Goal: Complete application form: Complete application form

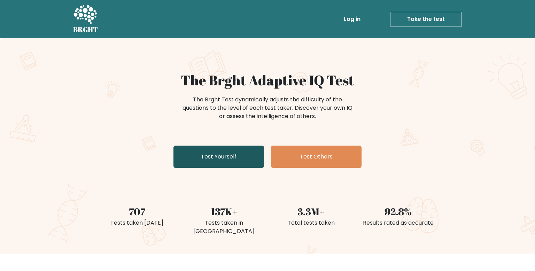
click at [224, 158] on link "Test Yourself" at bounding box center [219, 157] width 91 height 22
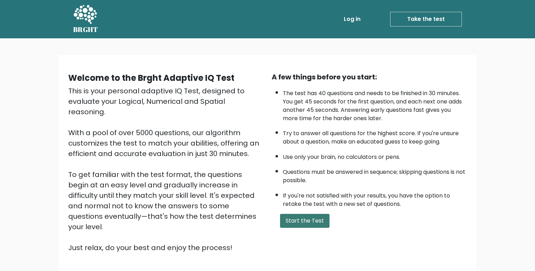
click at [301, 219] on button "Start the Test" at bounding box center [304, 221] width 49 height 14
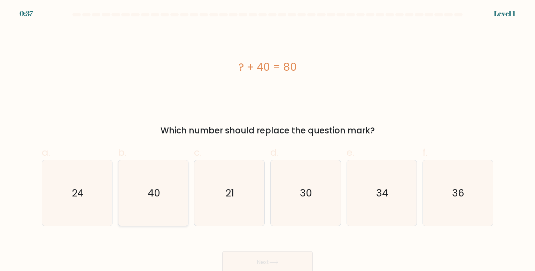
click at [144, 203] on icon "40" at bounding box center [153, 192] width 65 height 65
click at [268, 140] on input "b. 40" at bounding box center [268, 138] width 0 height 5
radio input "true"
click at [250, 261] on button "Next" at bounding box center [267, 262] width 91 height 22
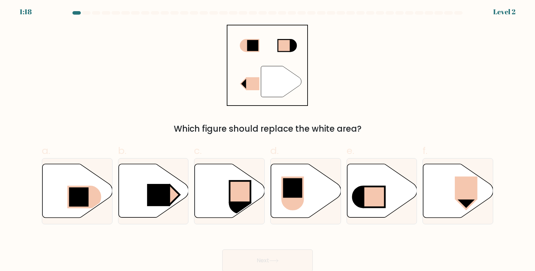
scroll to position [2, 0]
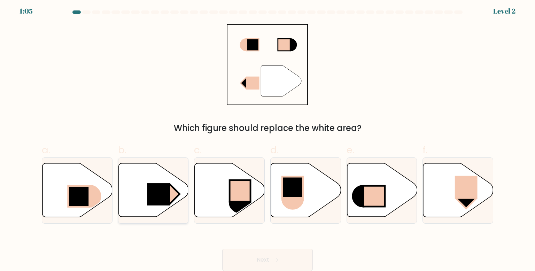
click at [143, 195] on icon at bounding box center [153, 190] width 70 height 54
click at [268, 138] on input "b." at bounding box center [268, 135] width 0 height 5
radio input "true"
click at [248, 260] on button "Next" at bounding box center [267, 260] width 91 height 22
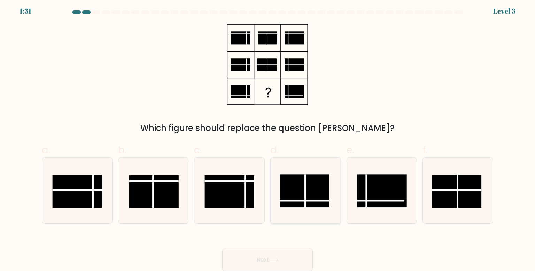
click at [314, 194] on rect at bounding box center [304, 190] width 49 height 33
click at [268, 138] on input "d." at bounding box center [268, 135] width 0 height 5
radio input "true"
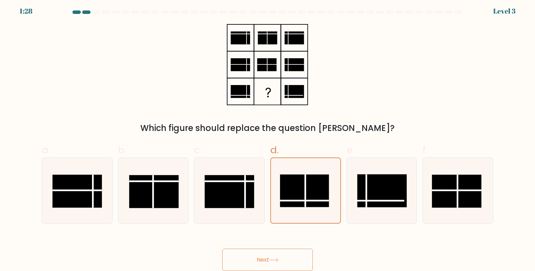
click at [259, 264] on button "Next" at bounding box center [267, 260] width 91 height 22
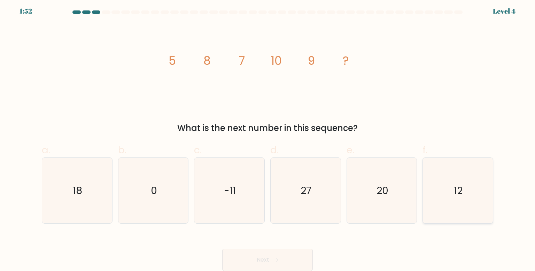
click at [480, 191] on icon "12" at bounding box center [457, 190] width 65 height 65
click at [268, 138] on input "f. 12" at bounding box center [268, 135] width 0 height 5
radio input "true"
click at [272, 257] on button "Next" at bounding box center [267, 260] width 91 height 22
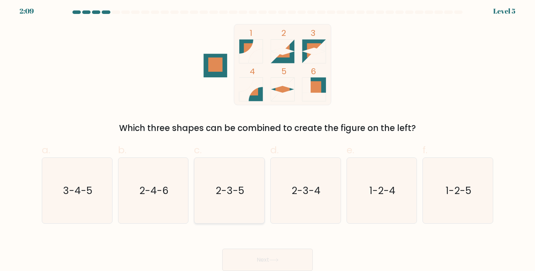
click at [235, 193] on text "2-3-5" at bounding box center [230, 191] width 29 height 14
click at [268, 138] on input "c. 2-3-5" at bounding box center [268, 135] width 0 height 5
radio input "true"
click at [260, 261] on button "Next" at bounding box center [267, 260] width 91 height 22
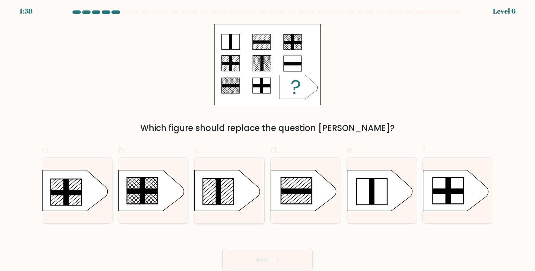
click at [220, 187] on rect at bounding box center [219, 191] width 6 height 26
click at [268, 138] on input "c." at bounding box center [268, 135] width 0 height 5
radio input "true"
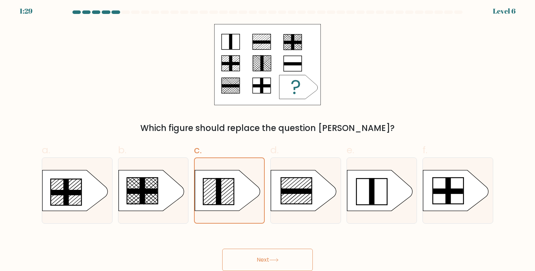
click at [272, 258] on icon at bounding box center [273, 260] width 9 height 4
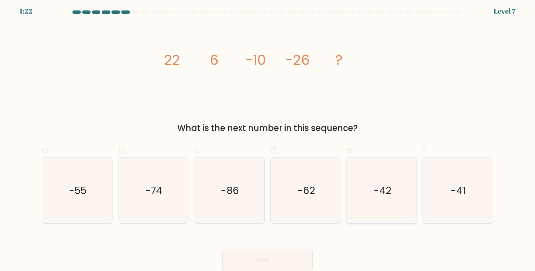
click at [376, 185] on text "-42" at bounding box center [382, 191] width 17 height 14
click at [268, 138] on input "e. -42" at bounding box center [268, 135] width 0 height 5
radio input "true"
click at [267, 255] on button "Next" at bounding box center [267, 260] width 91 height 22
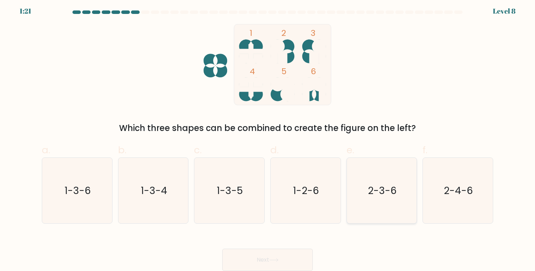
click at [396, 195] on text "2-3-6" at bounding box center [382, 191] width 29 height 14
click at [268, 138] on input "e. 2-3-6" at bounding box center [268, 135] width 0 height 5
radio input "true"
click at [261, 264] on button "Next" at bounding box center [267, 260] width 91 height 22
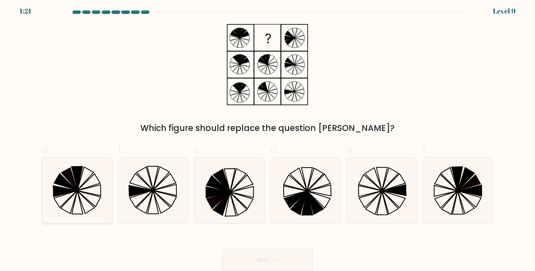
drag, startPoint x: 90, startPoint y: 186, endPoint x: 102, endPoint y: 195, distance: 14.7
click at [90, 186] on icon at bounding box center [76, 190] width 65 height 65
click at [268, 138] on input "a." at bounding box center [268, 135] width 0 height 5
radio input "true"
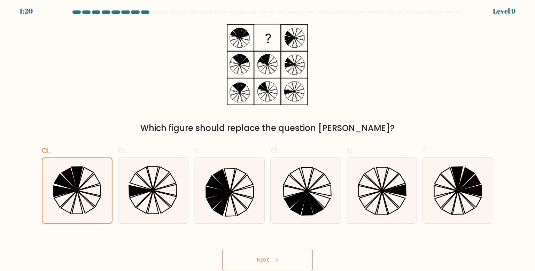
click at [286, 254] on button "Next" at bounding box center [267, 260] width 91 height 22
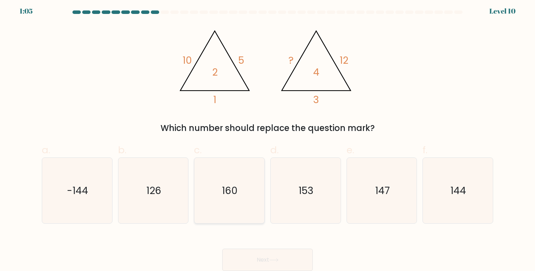
click at [221, 187] on icon "160" at bounding box center [228, 190] width 65 height 65
click at [268, 138] on input "c. 160" at bounding box center [268, 135] width 0 height 5
radio input "true"
click at [255, 260] on button "Next" at bounding box center [267, 260] width 91 height 22
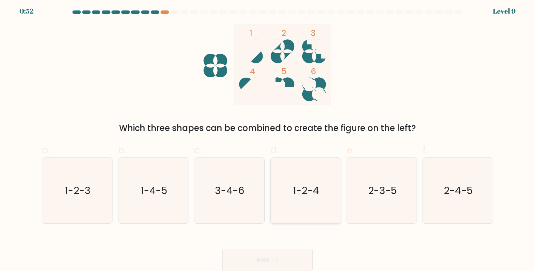
click at [307, 185] on text "1-2-4" at bounding box center [306, 191] width 26 height 14
click at [268, 138] on input "d. 1-2-4" at bounding box center [268, 135] width 0 height 5
radio input "true"
click at [268, 262] on button "Next" at bounding box center [267, 260] width 91 height 22
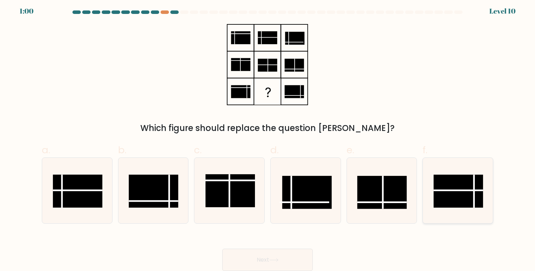
click at [475, 192] on line at bounding box center [475, 191] width 0 height 33
click at [268, 138] on input "f." at bounding box center [268, 135] width 0 height 5
radio input "true"
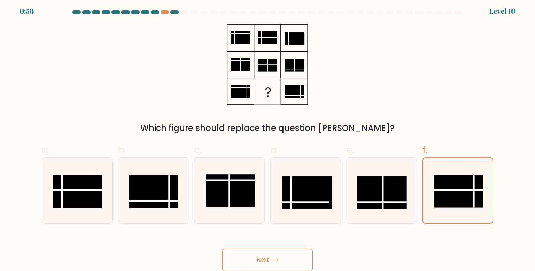
click at [263, 260] on button "Next" at bounding box center [267, 260] width 91 height 22
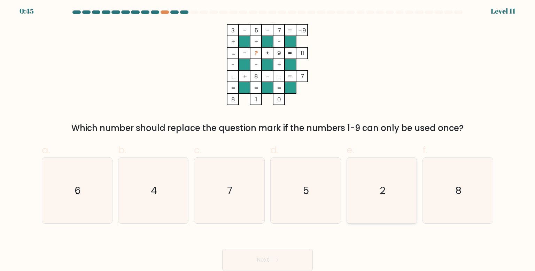
click at [374, 188] on icon "2" at bounding box center [381, 190] width 65 height 65
click at [268, 138] on input "e. 2" at bounding box center [268, 135] width 0 height 5
radio input "true"
click at [275, 261] on icon at bounding box center [273, 260] width 9 height 4
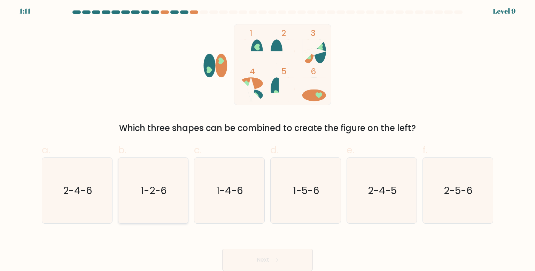
click at [160, 189] on text "1-2-6" at bounding box center [154, 191] width 26 height 14
click at [268, 138] on input "b. 1-2-6" at bounding box center [268, 135] width 0 height 5
radio input "true"
click at [240, 254] on button "Next" at bounding box center [267, 260] width 91 height 22
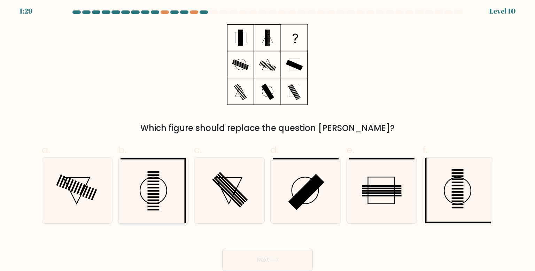
click at [154, 191] on rect at bounding box center [153, 191] width 12 height 2
click at [268, 138] on input "b." at bounding box center [268, 135] width 0 height 5
radio input "true"
click at [149, 195] on icon at bounding box center [153, 190] width 65 height 65
click at [268, 138] on input "b." at bounding box center [268, 135] width 0 height 5
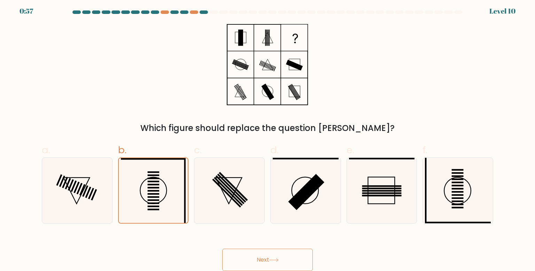
click at [288, 260] on button "Next" at bounding box center [267, 260] width 91 height 22
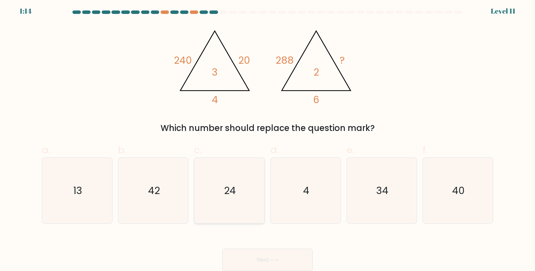
click at [239, 188] on icon "24" at bounding box center [228, 190] width 65 height 65
click at [268, 138] on input "c. 24" at bounding box center [268, 135] width 0 height 5
radio input "true"
click at [262, 261] on button "Next" at bounding box center [267, 260] width 91 height 22
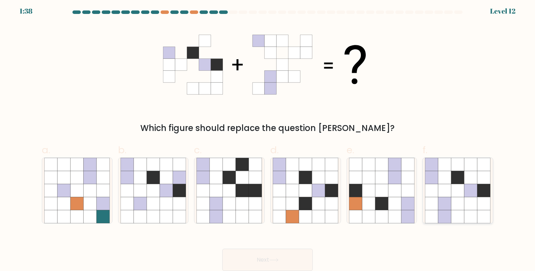
click at [474, 192] on icon at bounding box center [470, 190] width 13 height 13
click at [268, 138] on input "f." at bounding box center [268, 135] width 0 height 5
radio input "true"
click at [265, 263] on button "Next" at bounding box center [267, 260] width 91 height 22
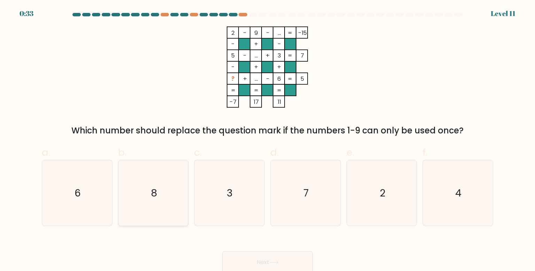
click at [146, 185] on icon "8" at bounding box center [153, 192] width 65 height 65
click at [268, 140] on input "b. 8" at bounding box center [268, 138] width 0 height 5
radio input "true"
click at [259, 262] on button "Next" at bounding box center [267, 262] width 91 height 22
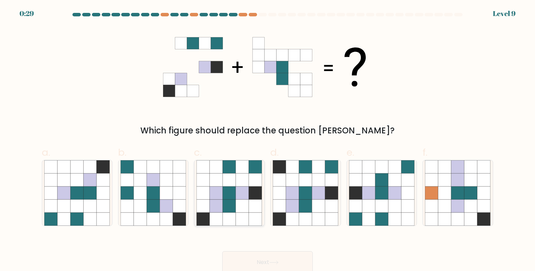
click at [216, 194] on icon at bounding box center [216, 192] width 13 height 13
click at [268, 140] on input "c." at bounding box center [268, 138] width 0 height 5
radio input "true"
click at [253, 261] on button "Next" at bounding box center [267, 262] width 91 height 22
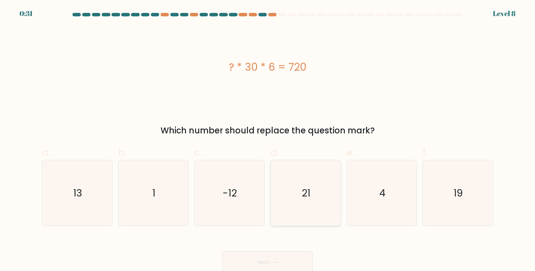
click at [300, 193] on icon "21" at bounding box center [305, 192] width 65 height 65
click at [268, 140] on input "d. 21" at bounding box center [268, 138] width 0 height 5
radio input "true"
click at [263, 263] on button "Next" at bounding box center [267, 262] width 91 height 22
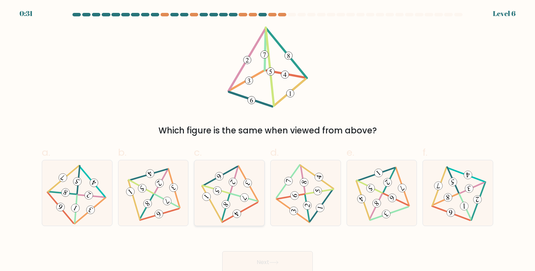
click at [231, 194] on icon at bounding box center [229, 193] width 54 height 53
click at [268, 140] on input "c." at bounding box center [268, 138] width 0 height 5
radio input "true"
click at [252, 259] on button "Next" at bounding box center [267, 262] width 91 height 22
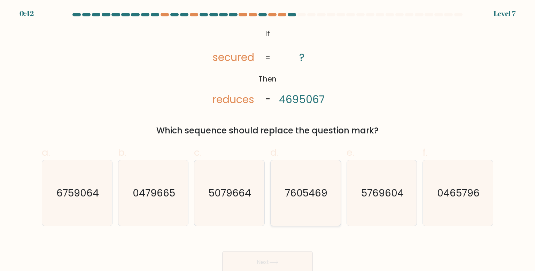
click at [307, 198] on text "7605469" at bounding box center [306, 193] width 43 height 14
click at [268, 140] on input "d. 7605469" at bounding box center [268, 138] width 0 height 5
radio input "true"
click at [267, 259] on button "Next" at bounding box center [267, 262] width 91 height 22
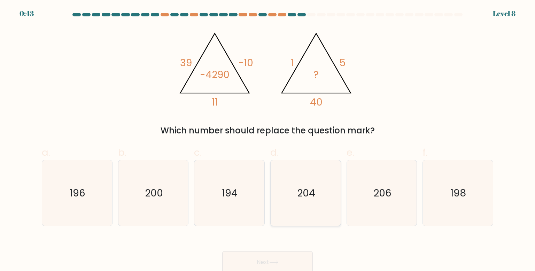
click at [308, 189] on text "204" at bounding box center [306, 193] width 18 height 14
click at [268, 140] on input "d. 204" at bounding box center [268, 138] width 0 height 5
radio input "true"
click at [263, 264] on button "Next" at bounding box center [267, 262] width 91 height 22
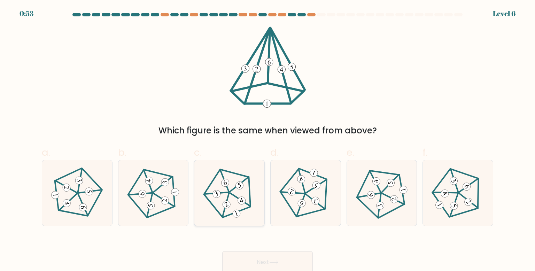
click at [231, 201] on icon at bounding box center [229, 193] width 53 height 53
click at [268, 140] on input "c." at bounding box center [268, 138] width 0 height 5
radio input "true"
click at [273, 263] on icon at bounding box center [274, 262] width 8 height 3
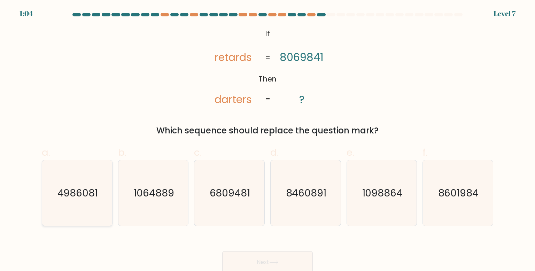
click at [74, 189] on text "4986081" at bounding box center [77, 193] width 41 height 14
click at [268, 140] on input "a. 4986081" at bounding box center [268, 138] width 0 height 5
radio input "true"
click at [246, 264] on button "Next" at bounding box center [267, 262] width 91 height 22
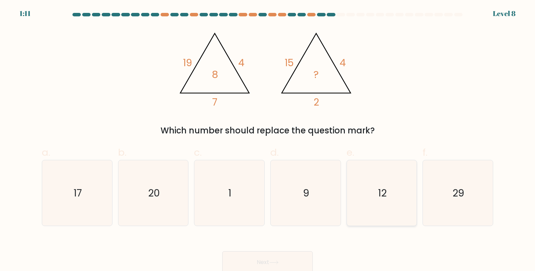
click at [373, 195] on icon "12" at bounding box center [381, 192] width 65 height 65
click at [268, 140] on input "e. 12" at bounding box center [268, 138] width 0 height 5
radio input "true"
click at [264, 258] on button "Next" at bounding box center [267, 262] width 91 height 22
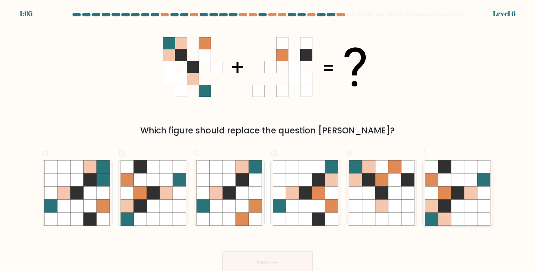
click at [448, 192] on icon at bounding box center [444, 192] width 13 height 13
click at [268, 140] on input "f." at bounding box center [268, 138] width 0 height 5
radio input "true"
click at [273, 258] on button "Next" at bounding box center [267, 262] width 91 height 22
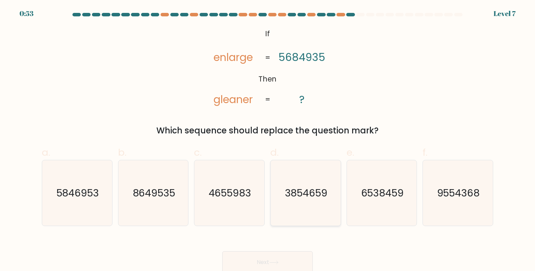
click at [298, 199] on text "3854659" at bounding box center [306, 193] width 43 height 14
click at [268, 140] on input "d. 3854659" at bounding box center [268, 138] width 0 height 5
radio input "true"
click at [275, 263] on icon at bounding box center [273, 263] width 9 height 4
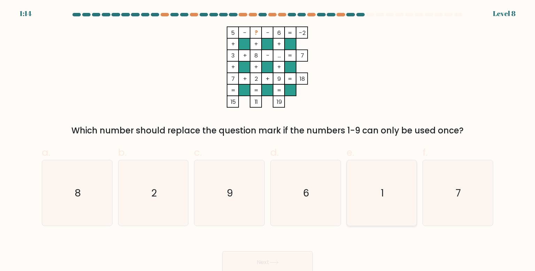
click at [390, 194] on icon "1" at bounding box center [381, 192] width 65 height 65
click at [268, 140] on input "e. 1" at bounding box center [268, 138] width 0 height 5
radio input "true"
click at [274, 261] on icon at bounding box center [273, 263] width 9 height 4
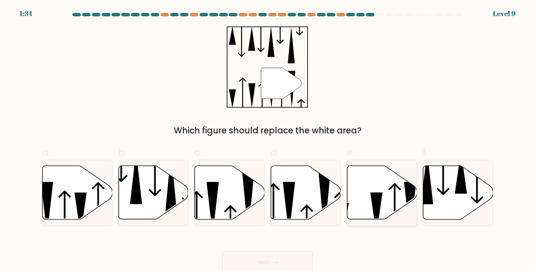
click at [385, 196] on icon at bounding box center [382, 193] width 70 height 54
click at [268, 140] on input "e." at bounding box center [268, 138] width 0 height 5
radio input "true"
click at [263, 263] on button "Next" at bounding box center [267, 262] width 91 height 22
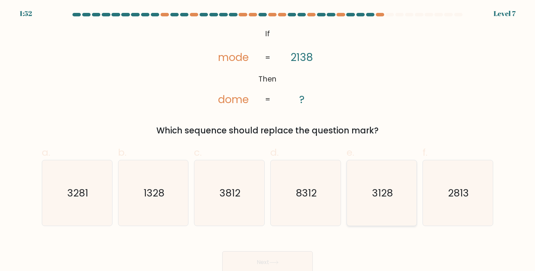
click at [382, 189] on text "3128" at bounding box center [382, 193] width 21 height 14
click at [268, 140] on input "e. 3128" at bounding box center [268, 138] width 0 height 5
radio input "true"
click at [269, 265] on button "Next" at bounding box center [267, 262] width 91 height 22
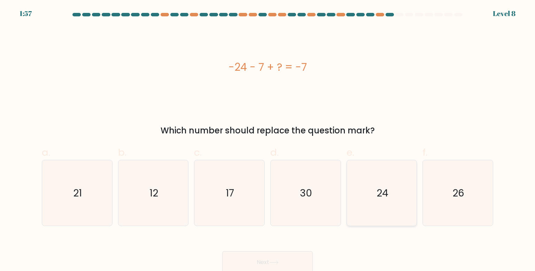
click at [389, 197] on icon "24" at bounding box center [381, 192] width 65 height 65
click at [268, 140] on input "e. 24" at bounding box center [268, 138] width 0 height 5
radio input "true"
click at [287, 259] on button "Next" at bounding box center [267, 262] width 91 height 22
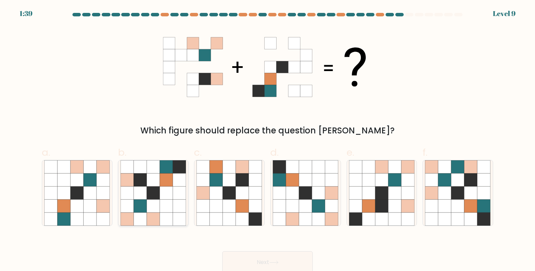
click at [142, 193] on icon at bounding box center [140, 192] width 13 height 13
click at [268, 140] on input "b." at bounding box center [268, 138] width 0 height 5
radio input "true"
click at [262, 261] on button "Next" at bounding box center [267, 262] width 91 height 22
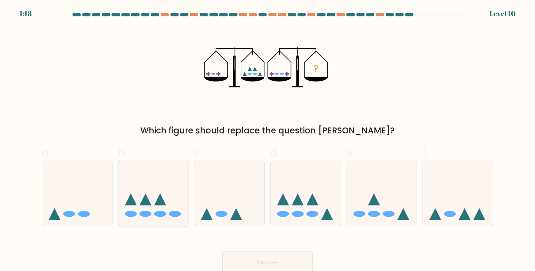
click at [147, 213] on ellipse at bounding box center [145, 214] width 12 height 6
click at [268, 140] on input "b." at bounding box center [268, 138] width 0 height 5
radio input "true"
click at [262, 260] on button "Next" at bounding box center [267, 262] width 91 height 22
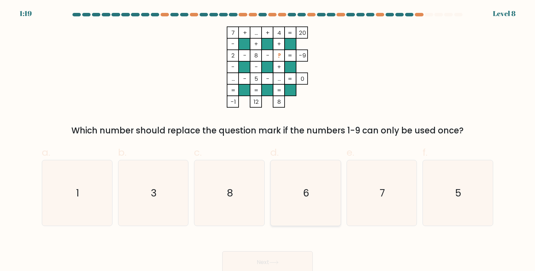
click at [302, 192] on icon "6" at bounding box center [305, 192] width 65 height 65
click at [268, 140] on input "d. 6" at bounding box center [268, 138] width 0 height 5
radio input "true"
click at [262, 264] on button "Next" at bounding box center [267, 262] width 91 height 22
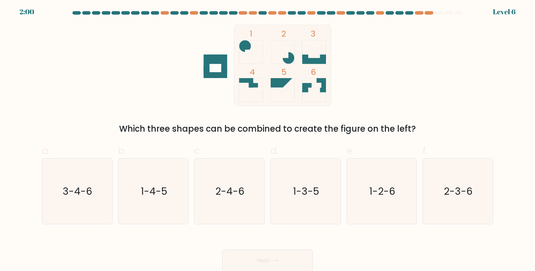
scroll to position [2, 0]
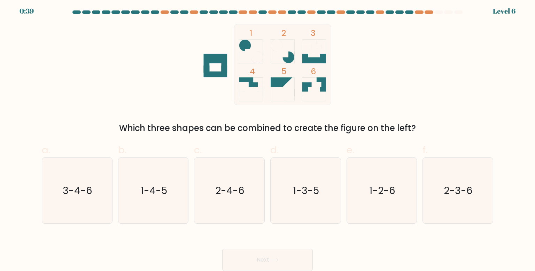
click at [283, 83] on icon at bounding box center [283, 87] width 24 height 19
click at [67, 187] on text "3-4-6" at bounding box center [78, 191] width 30 height 14
click at [268, 138] on input "a. 3-4-6" at bounding box center [268, 135] width 0 height 5
radio input "true"
click at [282, 255] on button "Next" at bounding box center [267, 260] width 91 height 22
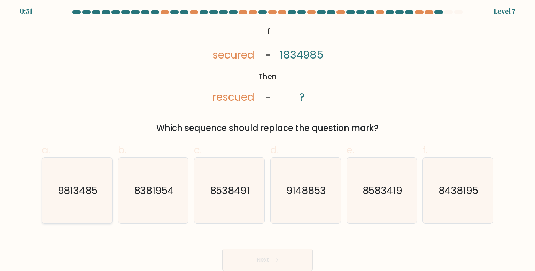
click at [64, 184] on text "9813485" at bounding box center [78, 191] width 40 height 14
click at [268, 138] on input "a. 9813485" at bounding box center [268, 135] width 0 height 5
radio input "true"
click at [252, 256] on button "Next" at bounding box center [267, 260] width 91 height 22
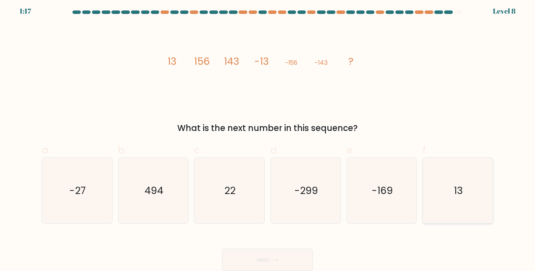
drag, startPoint x: 464, startPoint y: 200, endPoint x: 429, endPoint y: 207, distance: 35.9
click at [464, 200] on icon "13" at bounding box center [457, 190] width 65 height 65
click at [268, 138] on input "f. 13" at bounding box center [268, 135] width 0 height 5
radio input "true"
click at [259, 261] on button "Next" at bounding box center [267, 260] width 91 height 22
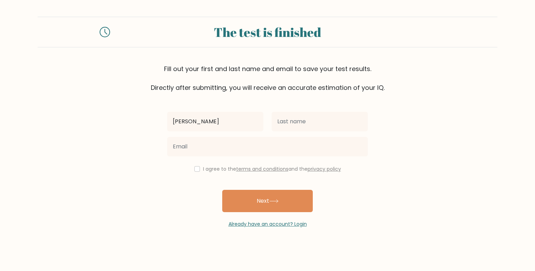
type input "[PERSON_NAME]"
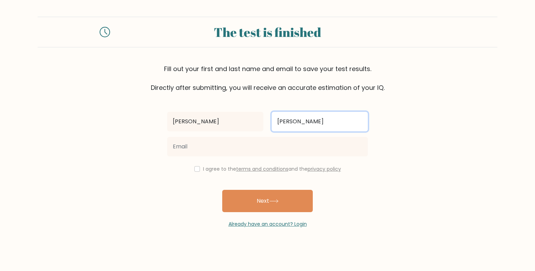
type input "[PERSON_NAME]"
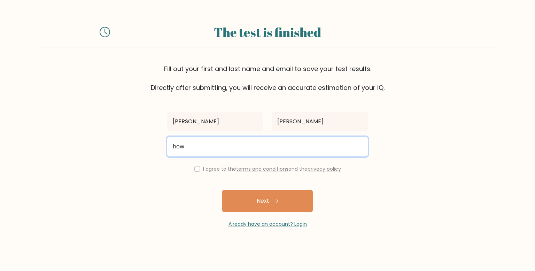
type input "[PERSON_NAME][EMAIL_ADDRESS][DOMAIN_NAME]"
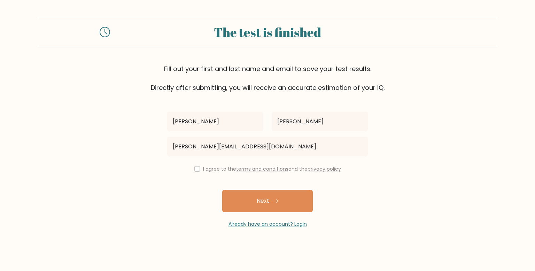
click at [199, 169] on div "I agree to the terms and conditions and the privacy policy" at bounding box center [267, 169] width 209 height 8
click at [195, 169] on input "checkbox" at bounding box center [197, 169] width 6 height 6
checkbox input "true"
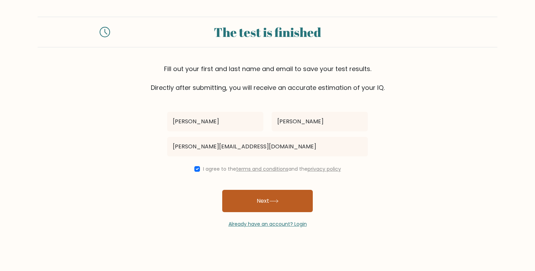
click at [266, 201] on button "Next" at bounding box center [267, 201] width 91 height 22
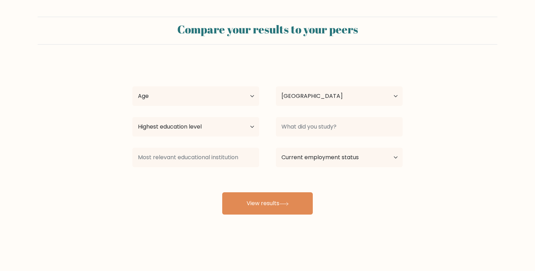
select select "US"
select select "55_64"
click at [132, 86] on select "Age Under [DEMOGRAPHIC_DATA] [DEMOGRAPHIC_DATA] [DEMOGRAPHIC_DATA] [DEMOGRAPHIC…" at bounding box center [195, 96] width 127 height 20
click at [254, 126] on select "Highest education level No schooling Primary Lower Secondary Upper Secondary Oc…" at bounding box center [195, 127] width 127 height 20
select select "masters_degree"
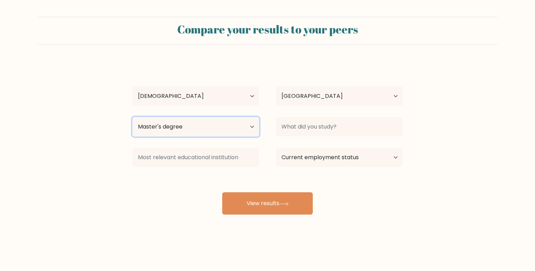
click at [132, 117] on select "Highest education level No schooling Primary Lower Secondary Upper Secondary Oc…" at bounding box center [195, 127] width 127 height 20
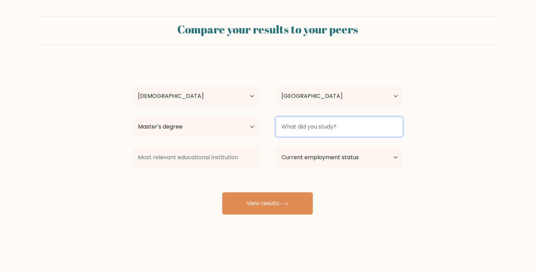
click at [379, 132] on input at bounding box center [339, 127] width 127 height 20
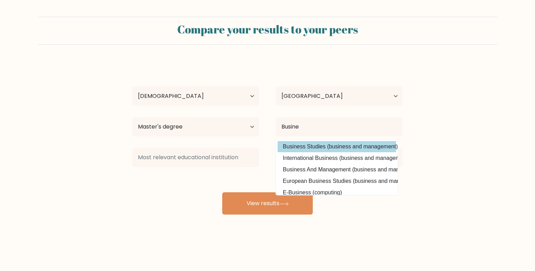
click at [328, 149] on option "Business Studies (business and management)" at bounding box center [337, 146] width 118 height 11
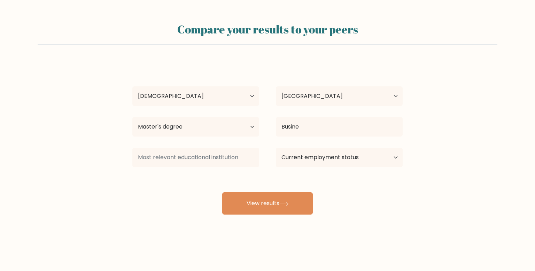
type input "Business Studies"
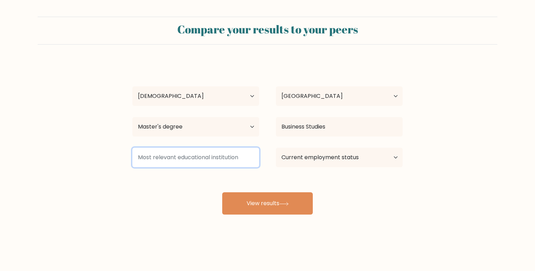
click at [201, 159] on input at bounding box center [195, 158] width 127 height 20
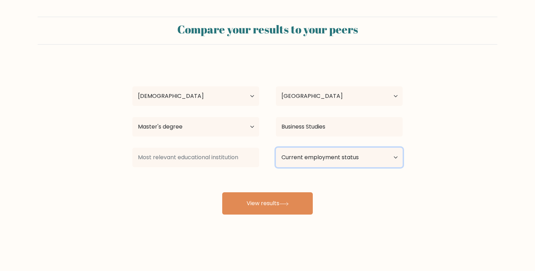
click at [296, 161] on select "Current employment status Employed Student Retired Other / prefer not to answer" at bounding box center [339, 158] width 127 height 20
select select "employed"
click at [276, 148] on select "Current employment status Employed Student Retired Other / prefer not to answer" at bounding box center [339, 158] width 127 height 20
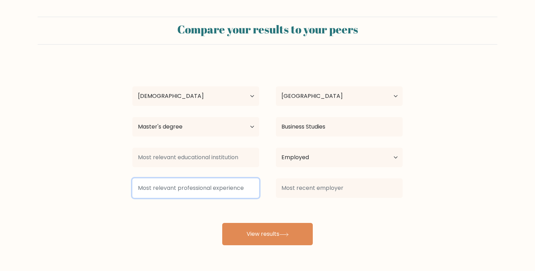
click at [190, 188] on input at bounding box center [195, 188] width 127 height 20
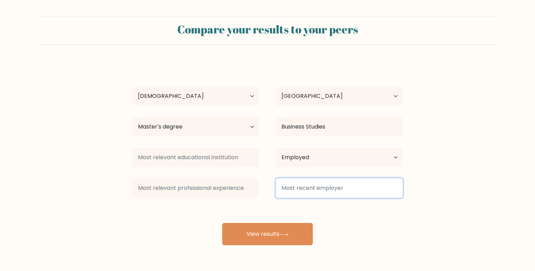
click at [289, 185] on input at bounding box center [339, 188] width 127 height 20
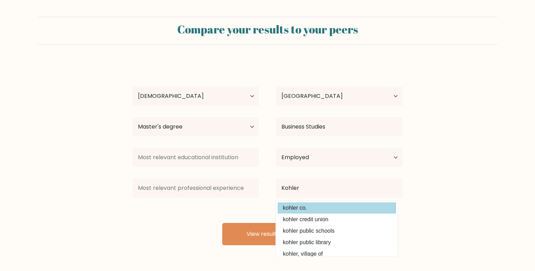
click at [298, 211] on option "kohler co." at bounding box center [337, 207] width 118 height 11
type input "kohler co."
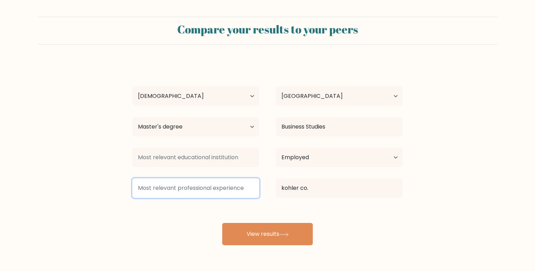
click at [242, 186] on input at bounding box center [195, 188] width 127 height 20
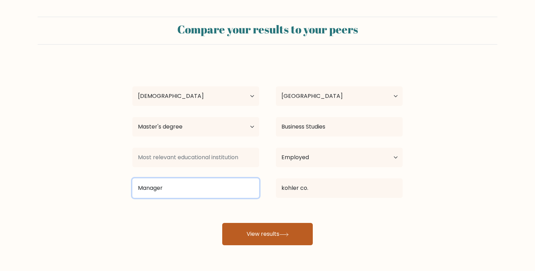
type input "Manager"
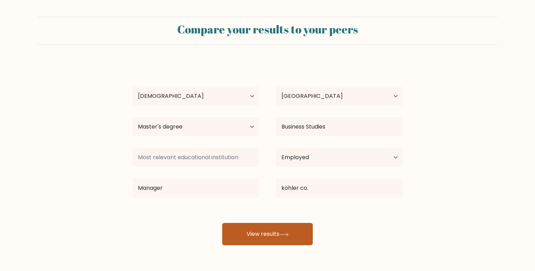
click at [285, 238] on button "View results" at bounding box center [267, 234] width 91 height 22
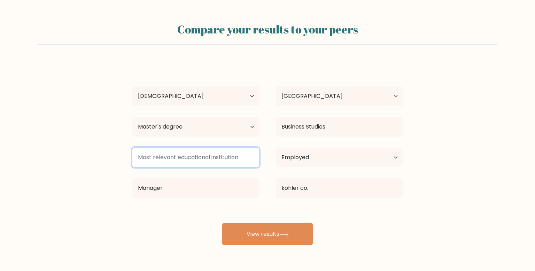
click at [194, 164] on input at bounding box center [195, 158] width 127 height 20
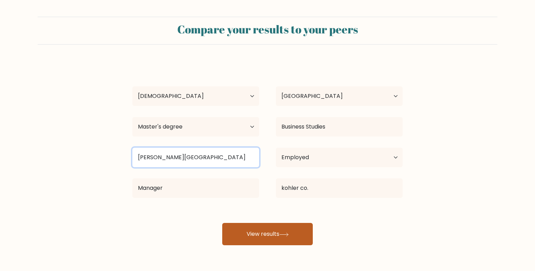
type input "Anderson University"
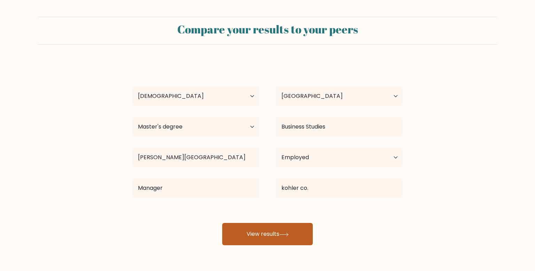
click at [253, 233] on button "View results" at bounding box center [267, 234] width 91 height 22
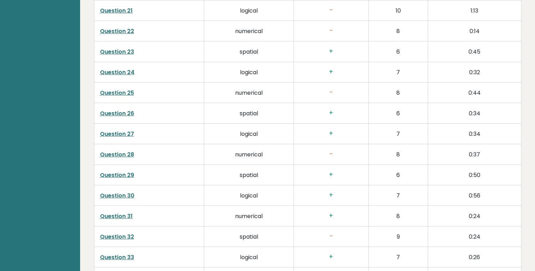
scroll to position [1544, 0]
